Goal: Task Accomplishment & Management: Manage account settings

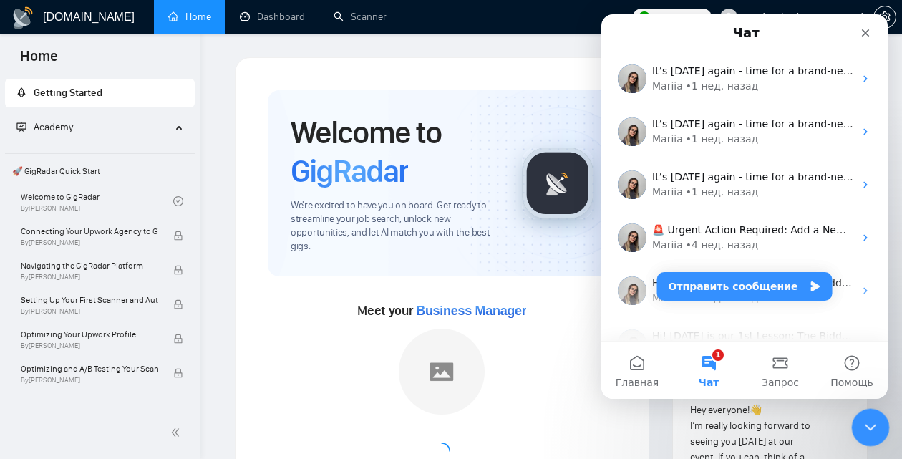
click at [868, 430] on icon "Закрыть службу сообщений Intercom" at bounding box center [868, 425] width 17 height 17
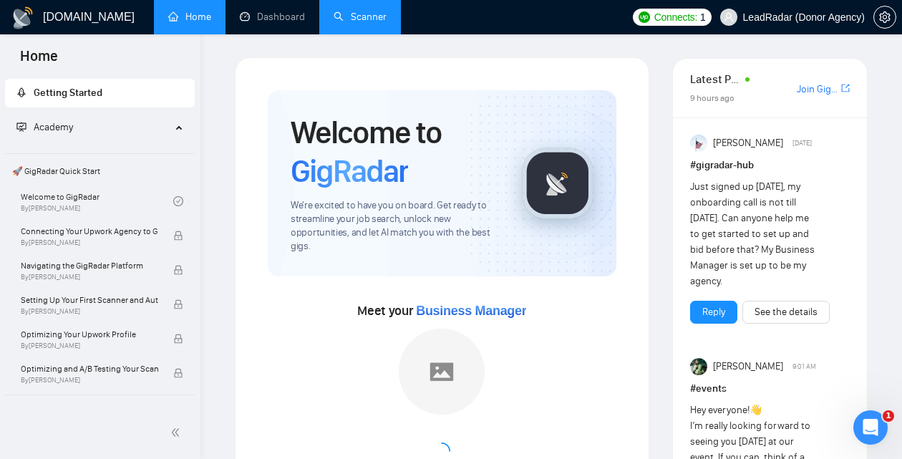
click at [342, 23] on link "Scanner" at bounding box center [360, 17] width 53 height 12
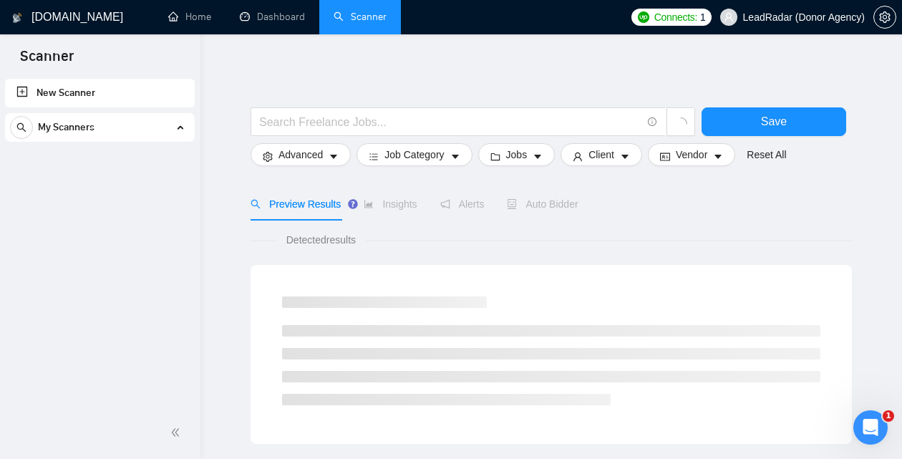
click at [153, 127] on div "My Scanners" at bounding box center [100, 127] width 180 height 29
click at [180, 133] on div "My Scanners" at bounding box center [100, 127] width 180 height 29
click at [179, 133] on div "My Scanners" at bounding box center [100, 127] width 180 height 29
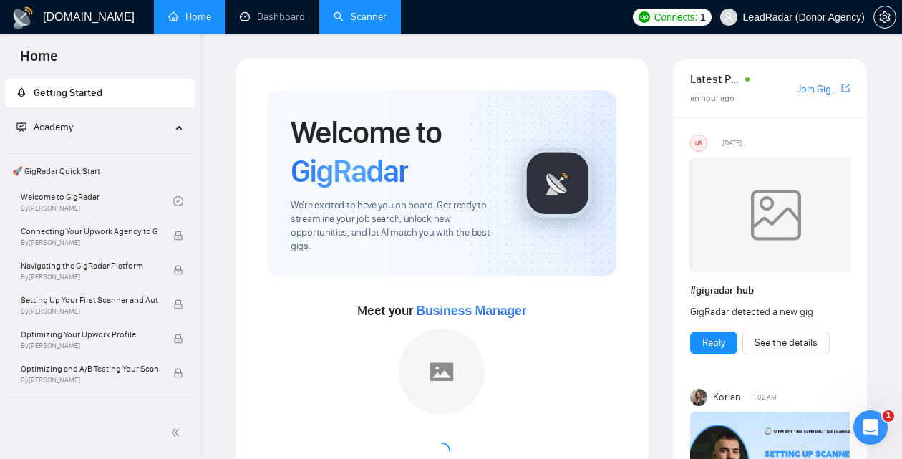
click at [380, 16] on link "Scanner" at bounding box center [360, 17] width 53 height 12
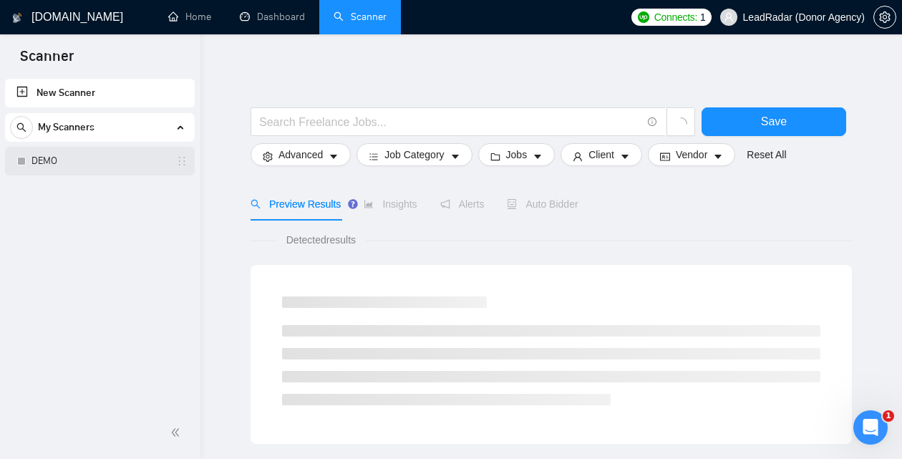
click at [102, 160] on link "DEMO" at bounding box center [100, 161] width 136 height 29
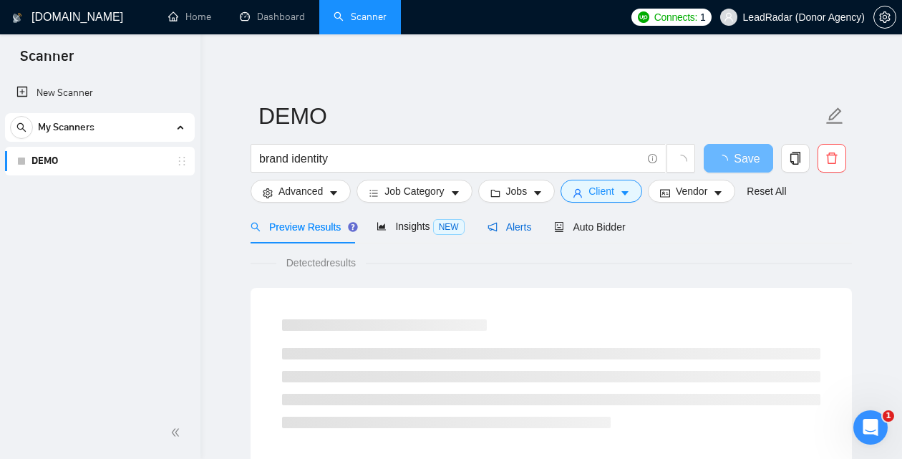
click at [516, 223] on span "Alerts" at bounding box center [510, 226] width 44 height 11
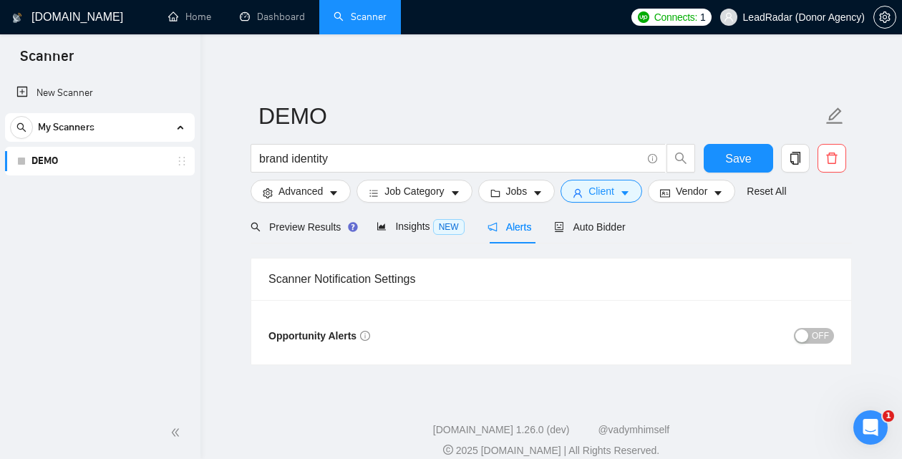
click at [830, 334] on button "OFF" at bounding box center [814, 336] width 40 height 16
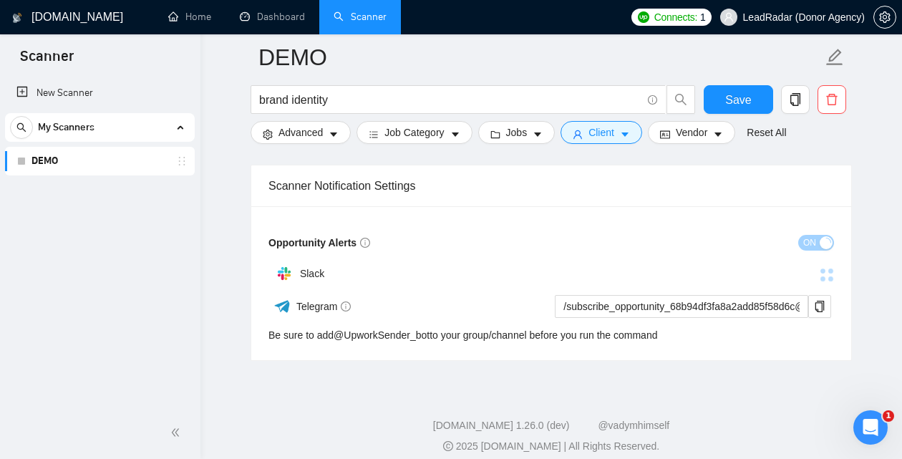
scroll to position [105, 0]
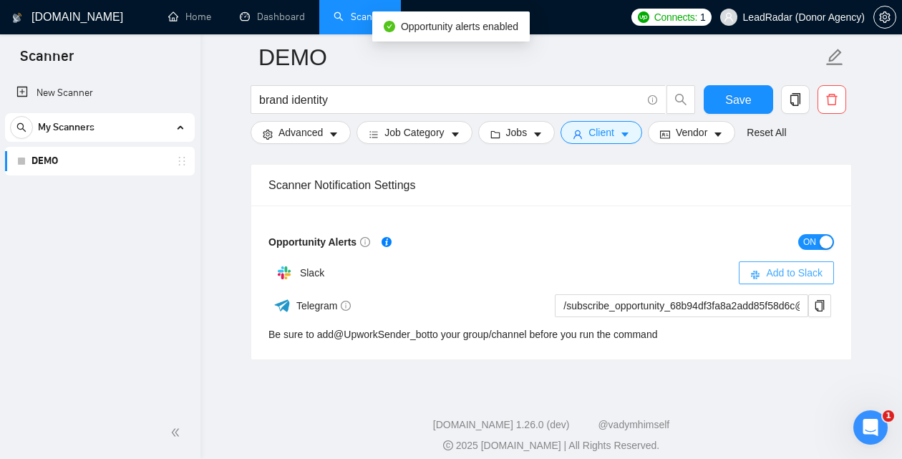
click at [800, 272] on span "Add to Slack" at bounding box center [794, 273] width 57 height 16
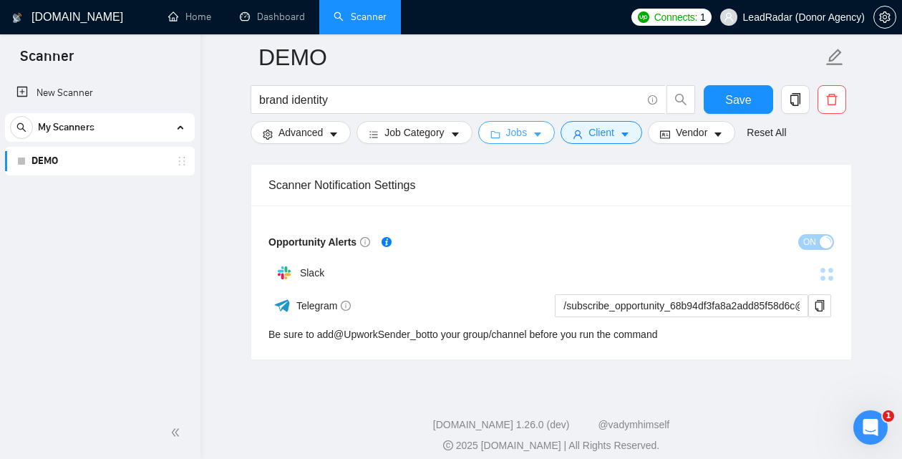
click at [529, 124] on button "Jobs" at bounding box center [516, 132] width 77 height 23
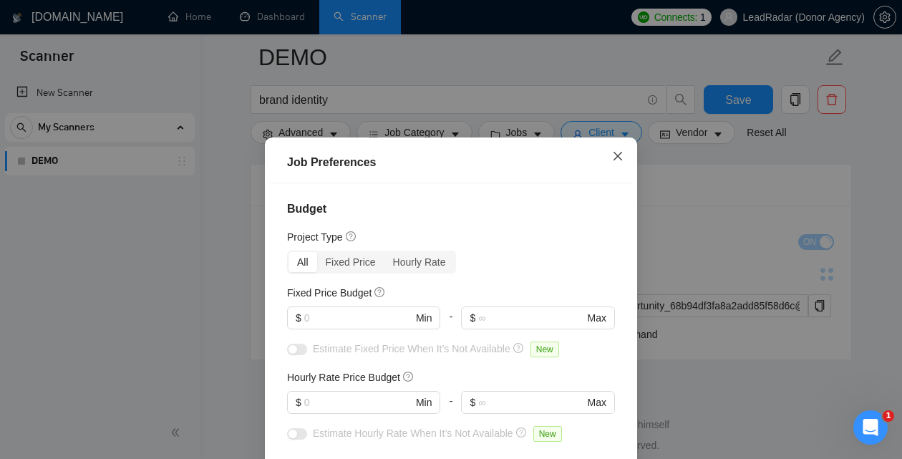
click at [613, 153] on icon "close" at bounding box center [617, 155] width 11 height 11
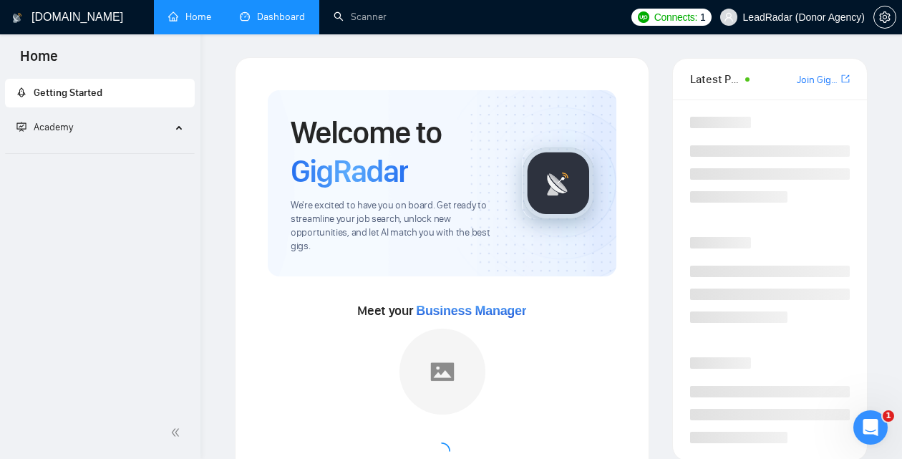
click at [266, 21] on link "Dashboard" at bounding box center [272, 17] width 65 height 12
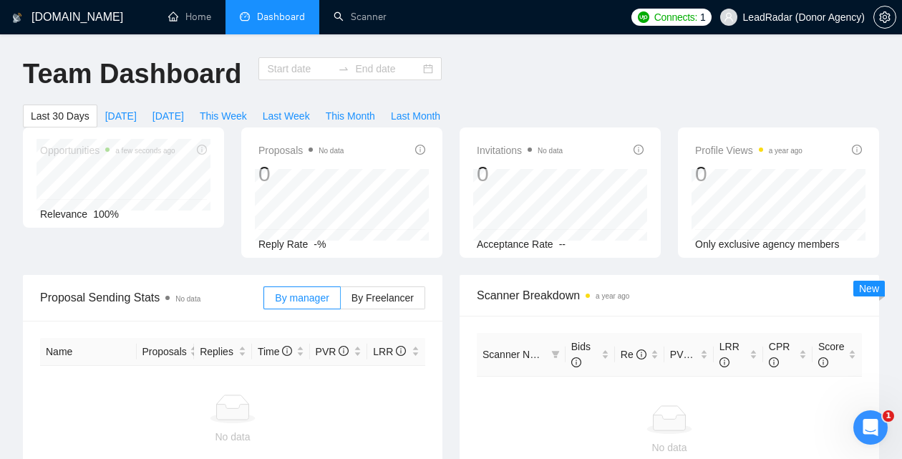
type input "2025-08-06"
type input "2025-09-05"
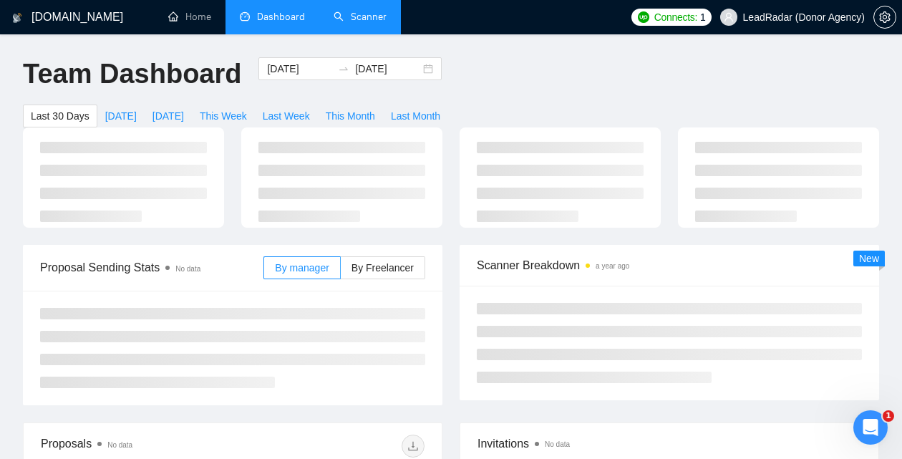
click at [367, 23] on link "Scanner" at bounding box center [360, 17] width 53 height 12
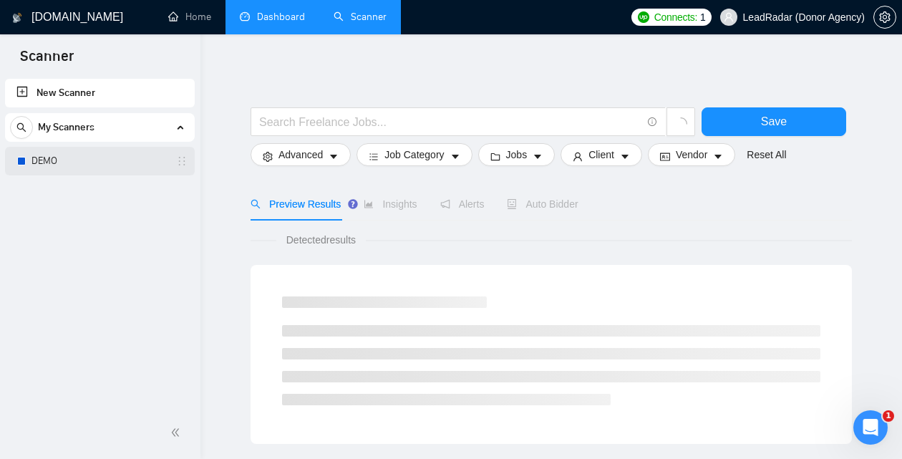
click at [118, 168] on link "DEMO" at bounding box center [100, 161] width 136 height 29
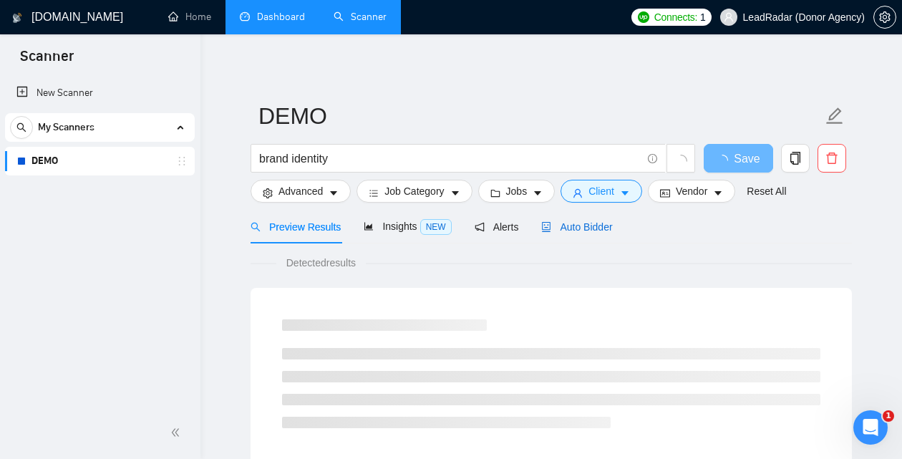
click at [597, 227] on span "Auto Bidder" at bounding box center [576, 226] width 71 height 11
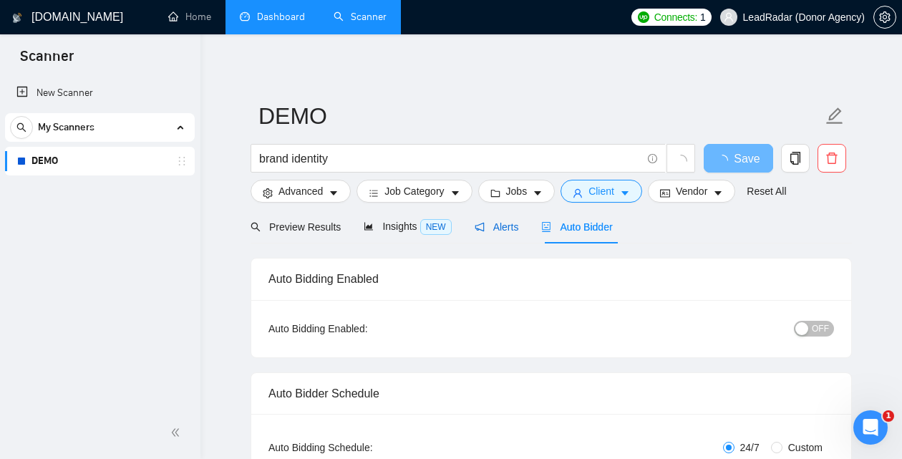
click at [491, 233] on div "Alerts" at bounding box center [497, 227] width 44 height 16
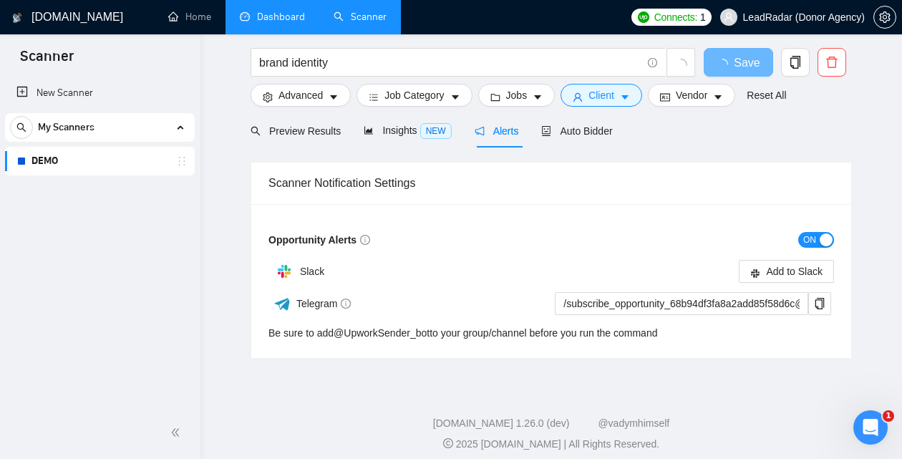
scroll to position [104, 0]
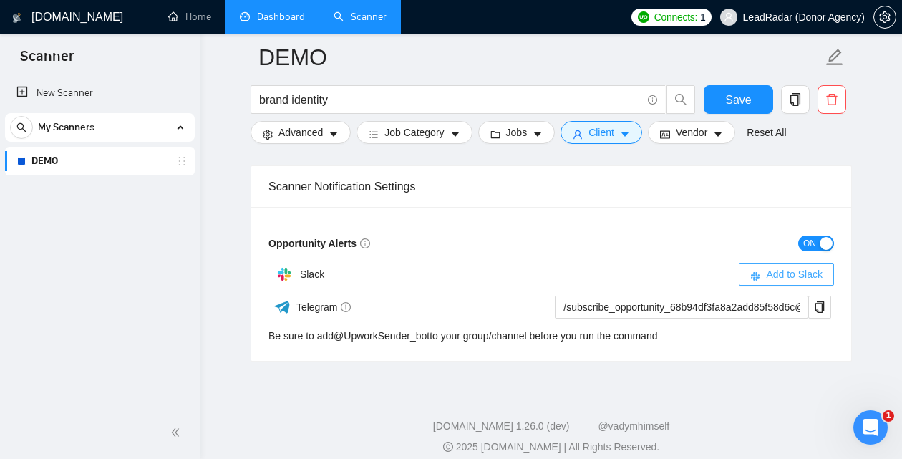
click at [772, 275] on span "Add to Slack" at bounding box center [794, 274] width 57 height 16
click at [809, 269] on div at bounding box center [693, 274] width 283 height 16
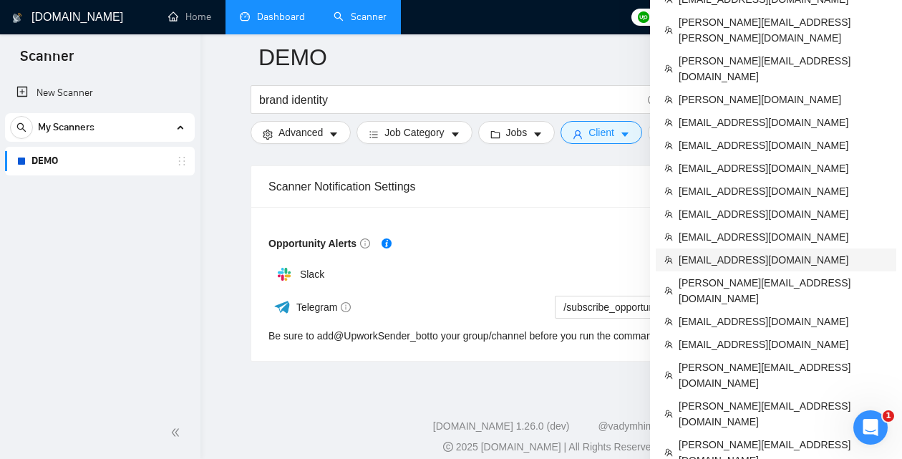
click at [746, 252] on span "kladovikov@ursources.com" at bounding box center [783, 260] width 209 height 16
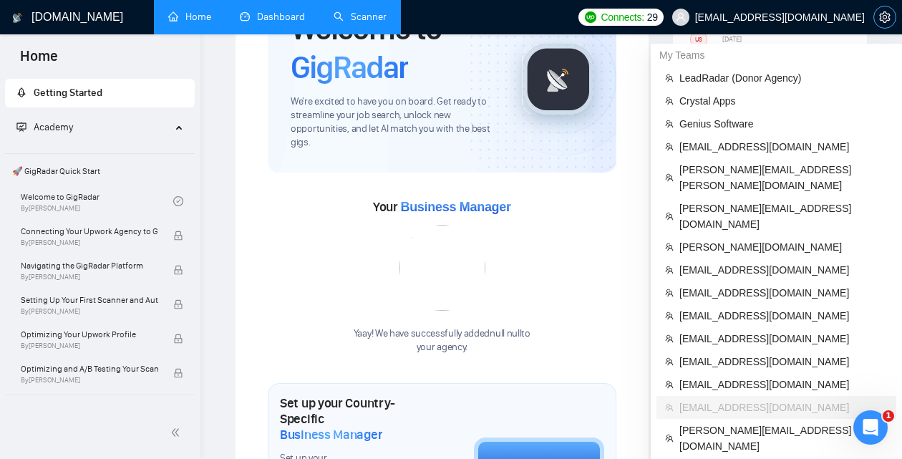
click at [887, 18] on icon "setting" at bounding box center [885, 16] width 11 height 11
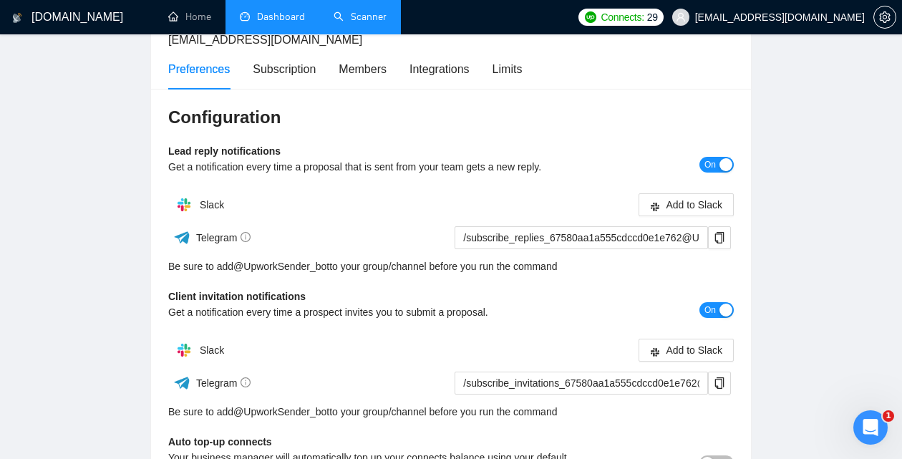
click at [382, 21] on link "Scanner" at bounding box center [360, 17] width 53 height 12
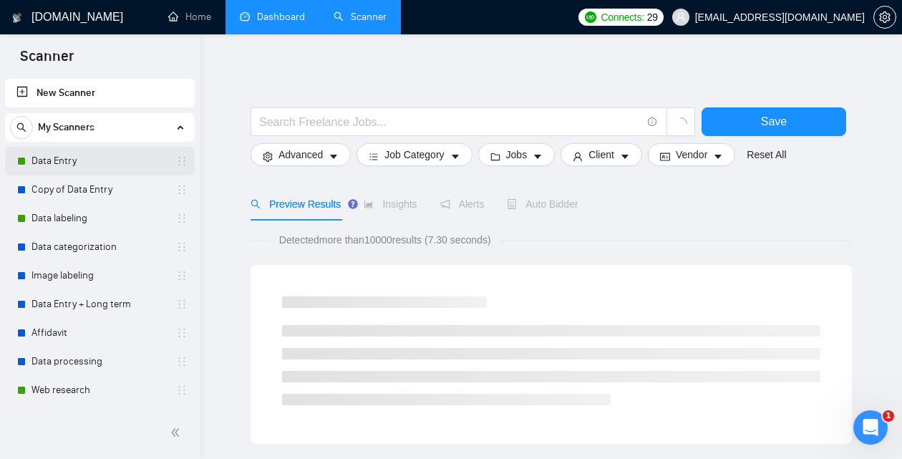
click at [100, 163] on link "Data Entry" at bounding box center [100, 161] width 136 height 29
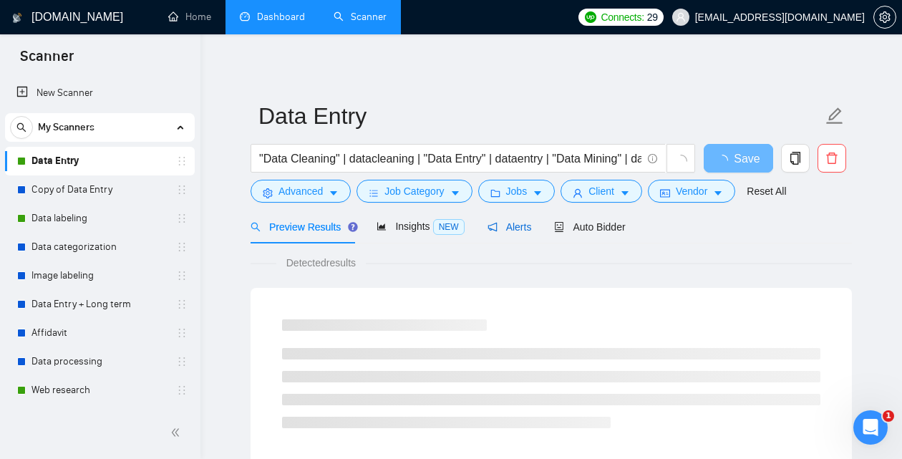
click at [498, 220] on div "Alerts" at bounding box center [510, 227] width 44 height 16
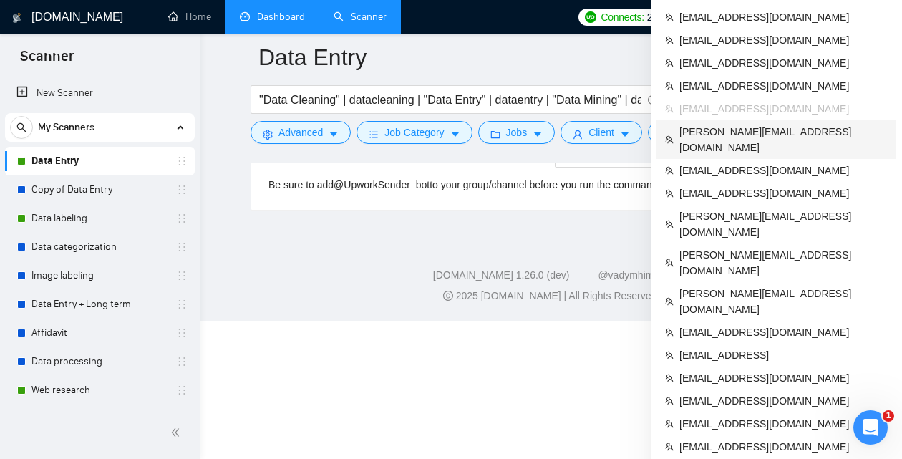
scroll to position [261, 0]
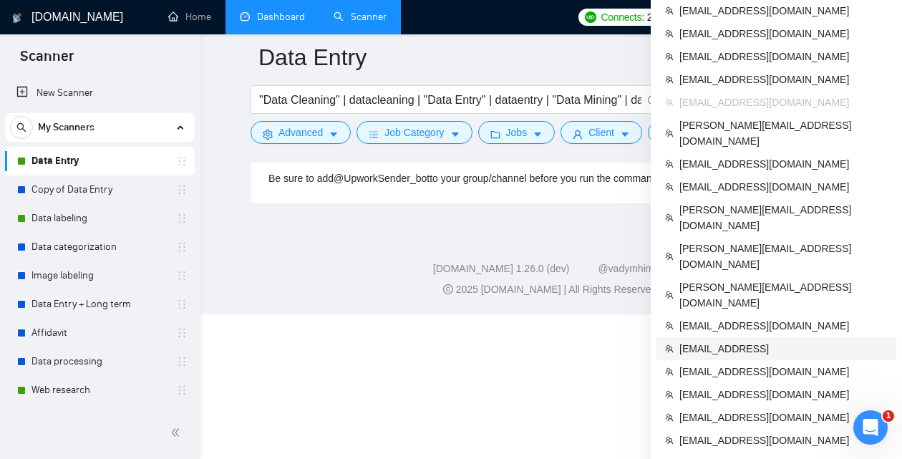
click at [756, 341] on span "vadym@eastoner.ner" at bounding box center [784, 349] width 208 height 16
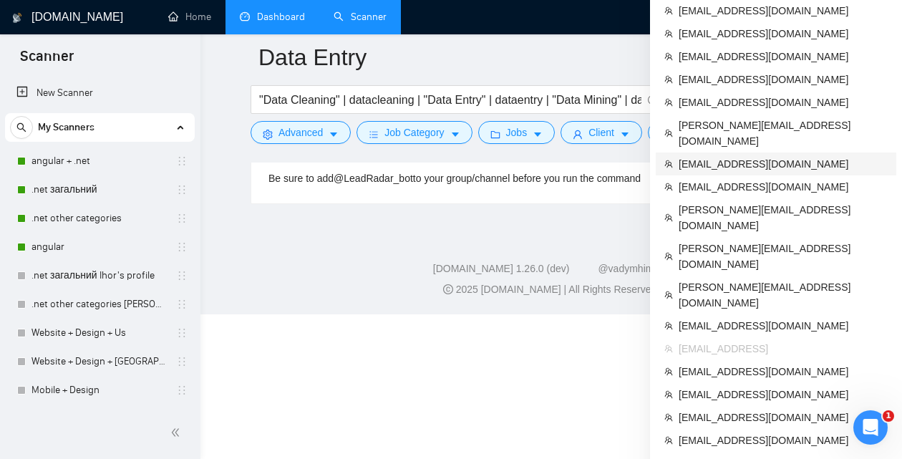
scroll to position [116, 0]
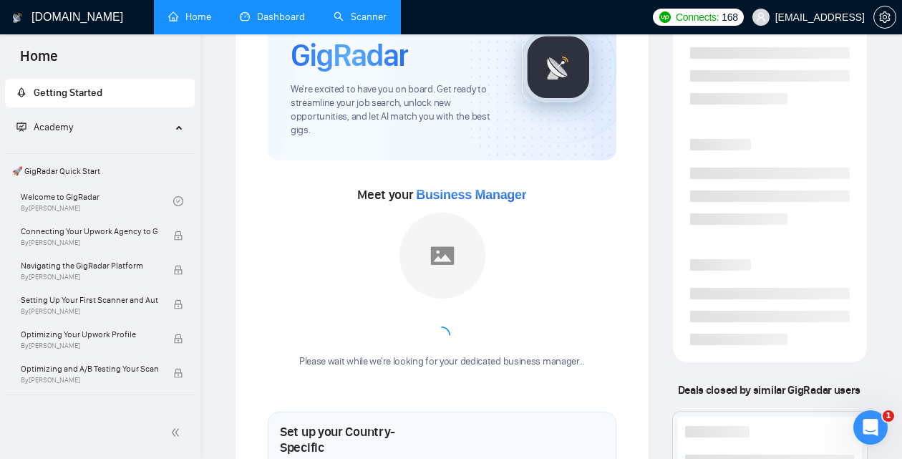
click at [287, 11] on link "Dashboard" at bounding box center [272, 17] width 65 height 12
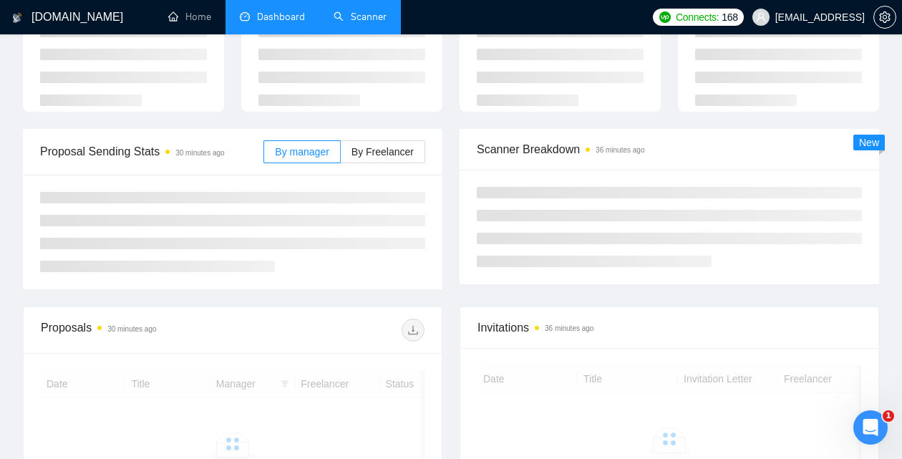
click at [362, 11] on link "Scanner" at bounding box center [360, 17] width 53 height 12
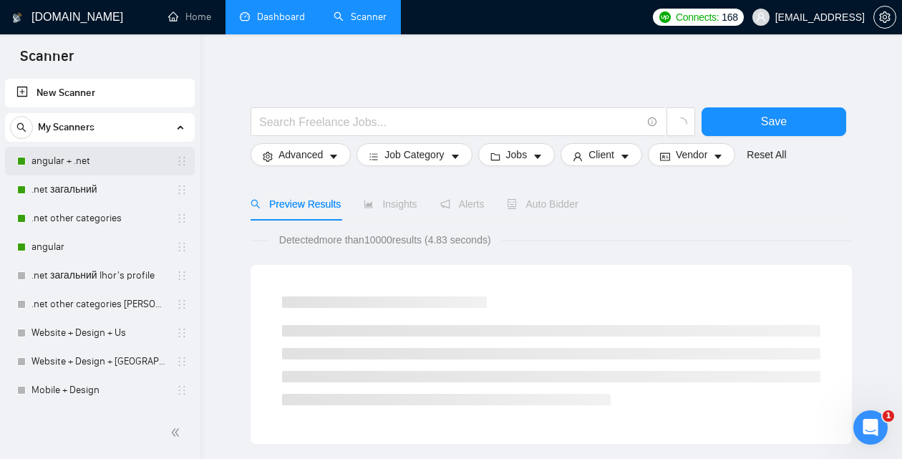
click at [72, 160] on link "angular + .net" at bounding box center [100, 161] width 136 height 29
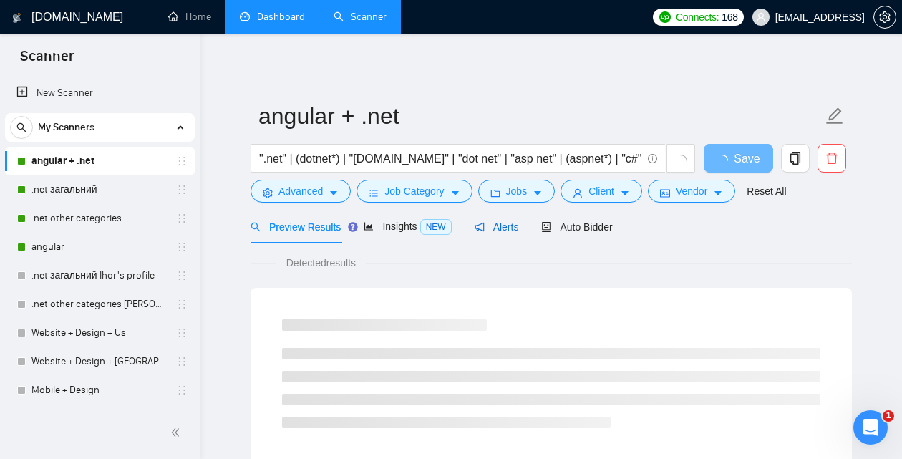
click at [499, 228] on span "Alerts" at bounding box center [497, 226] width 44 height 11
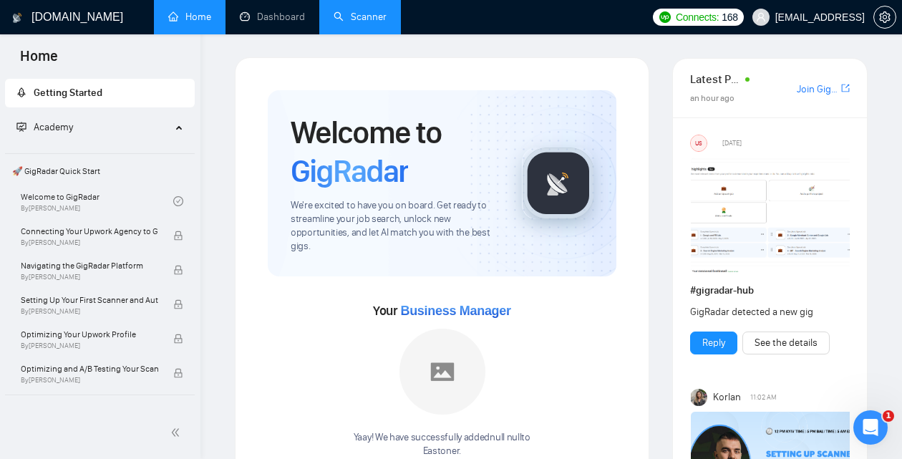
click at [372, 11] on link "Scanner" at bounding box center [360, 17] width 53 height 12
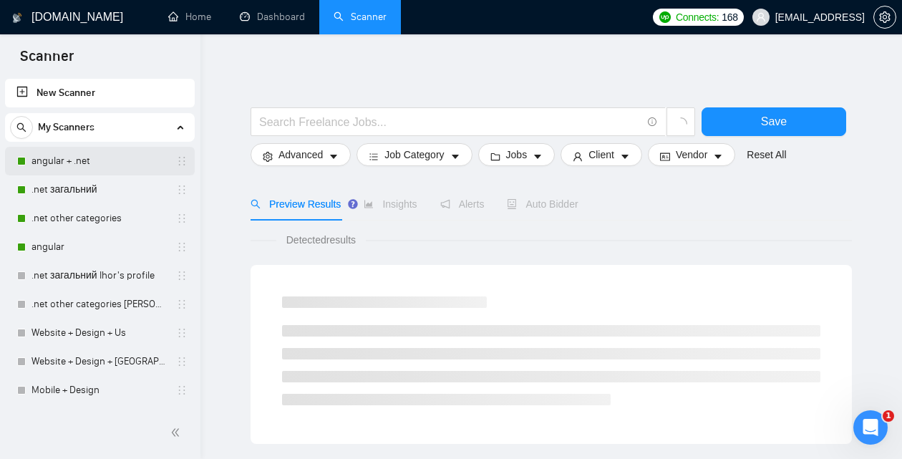
click at [94, 165] on link "angular + .net" at bounding box center [100, 161] width 136 height 29
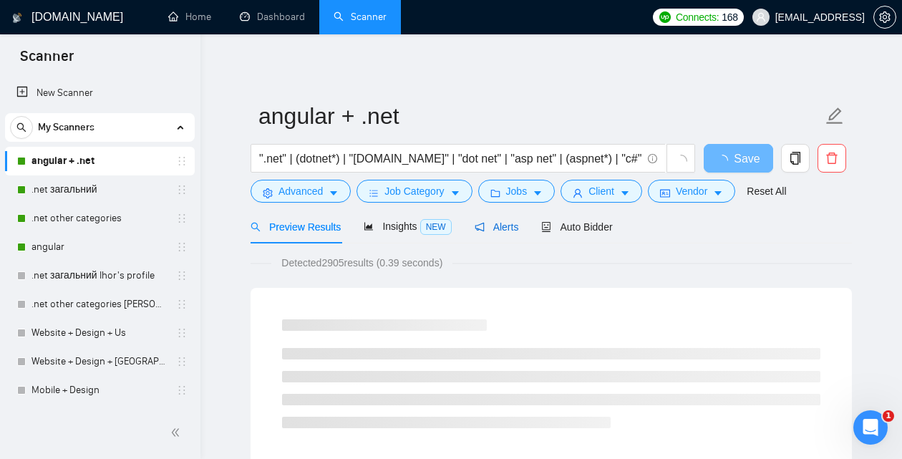
click at [486, 234] on div "Alerts" at bounding box center [497, 227] width 44 height 16
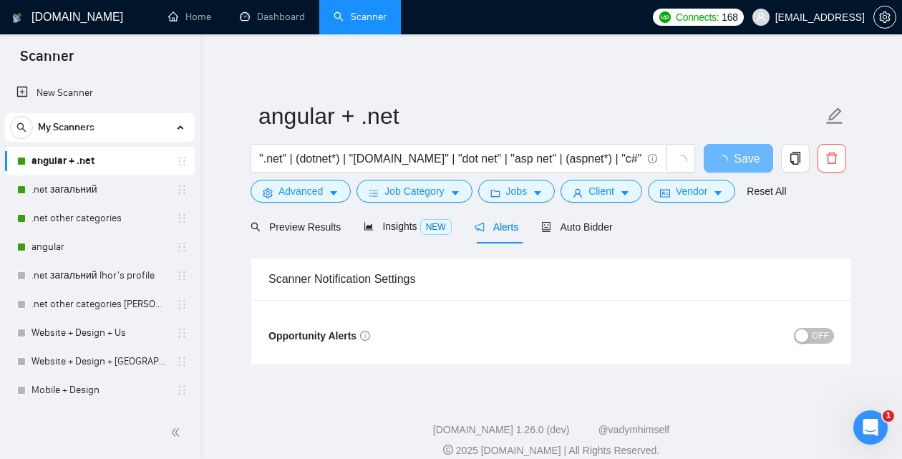
click at [822, 334] on span "OFF" at bounding box center [820, 336] width 17 height 16
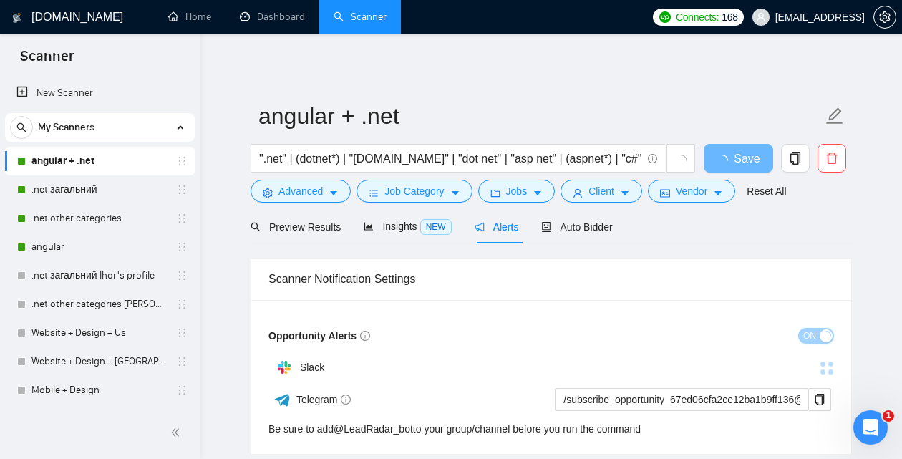
scroll to position [105, 0]
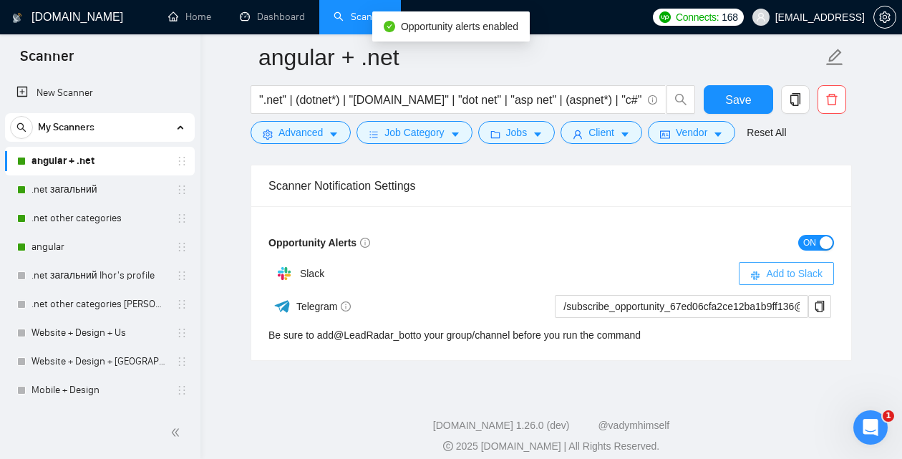
click at [795, 273] on span "Add to Slack" at bounding box center [794, 274] width 57 height 16
